Goal: Task Accomplishment & Management: Manage account settings

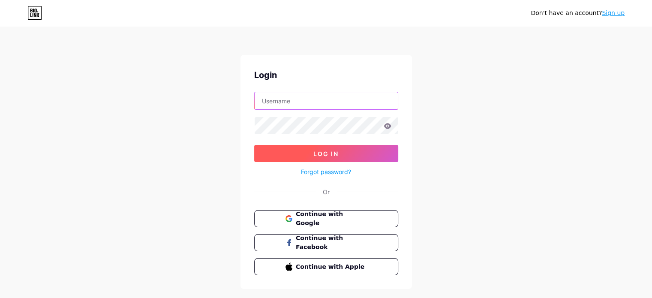
type input "[EMAIL_ADDRESS][DOMAIN_NAME]"
click at [337, 153] on span "Log In" at bounding box center [325, 153] width 25 height 7
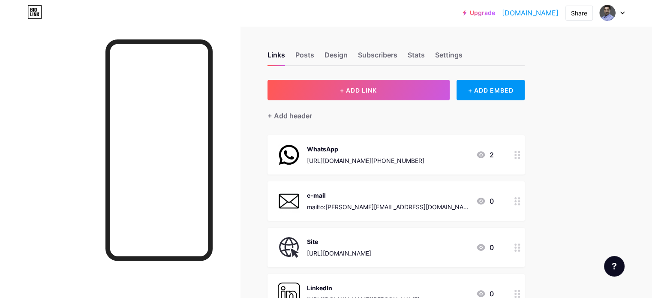
click at [434, 205] on div "mailto:[PERSON_NAME][EMAIL_ADDRESS][DOMAIN_NAME]" at bounding box center [388, 206] width 162 height 9
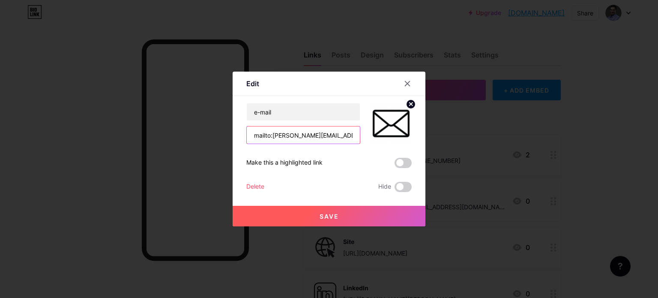
click at [350, 135] on input "mailto:[PERSON_NAME][EMAIL_ADDRESS][DOMAIN_NAME]" at bounding box center [303, 134] width 113 height 17
drag, startPoint x: 350, startPoint y: 135, endPoint x: 316, endPoint y: 134, distance: 33.9
click at [316, 134] on input "mailto:[PERSON_NAME][EMAIL_ADDRESS][DOMAIN_NAME]" at bounding box center [303, 134] width 113 height 17
type input "mailto:[PERSON_NAME][EMAIL_ADDRESS][DOMAIN_NAME]"
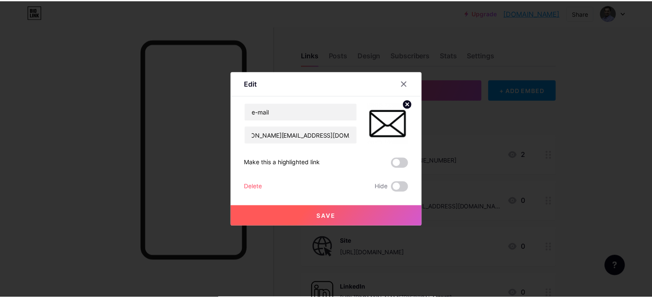
scroll to position [0, 0]
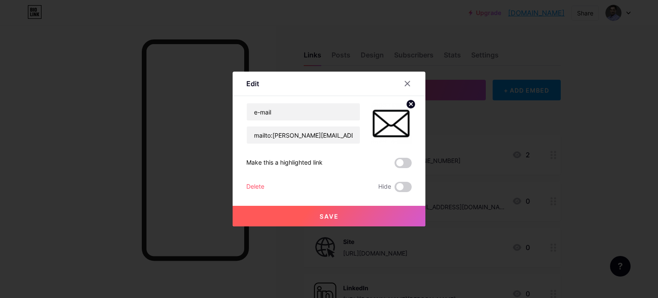
click at [330, 213] on span "Save" at bounding box center [329, 216] width 19 height 7
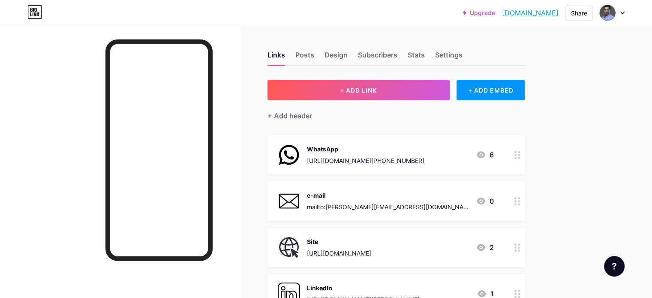
click at [451, 254] on div "Site [URL][DOMAIN_NAME] 2" at bounding box center [386, 247] width 216 height 22
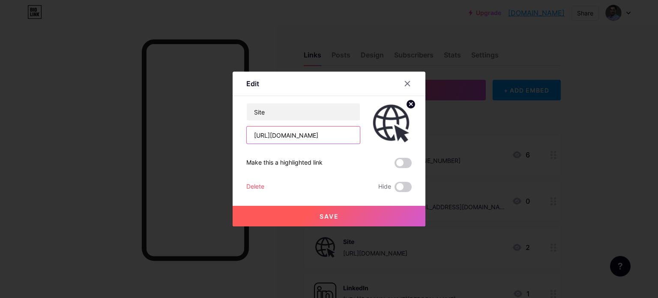
click at [356, 135] on input "[URL][DOMAIN_NAME]" at bounding box center [303, 134] width 113 height 17
drag, startPoint x: 333, startPoint y: 135, endPoint x: 353, endPoint y: 121, distance: 24.3
click at [333, 135] on input "[URL][DOMAIN_NAME]" at bounding box center [303, 134] width 113 height 17
type input "[URL][DOMAIN_NAME]"
click at [333, 214] on span "Save" at bounding box center [329, 216] width 19 height 7
